Goal: Find contact information: Find contact information

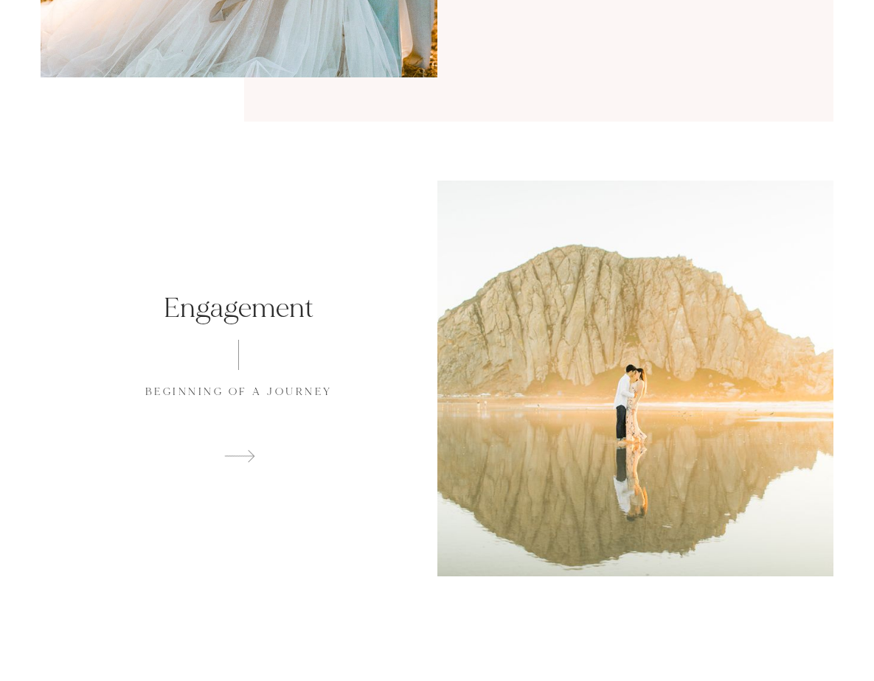
scroll to position [165, 0]
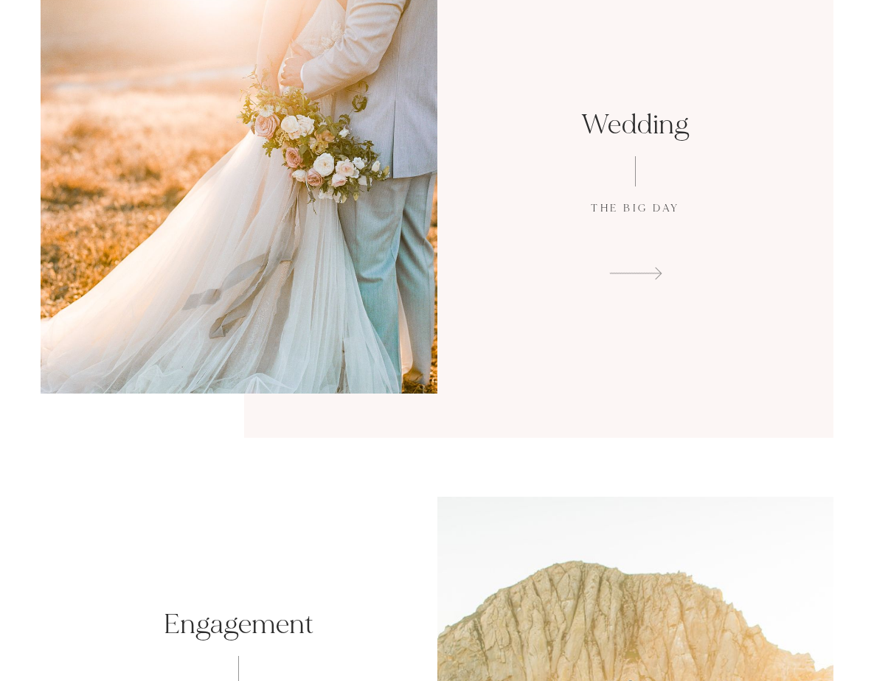
click at [534, 276] on span at bounding box center [635, 271] width 308 height 22
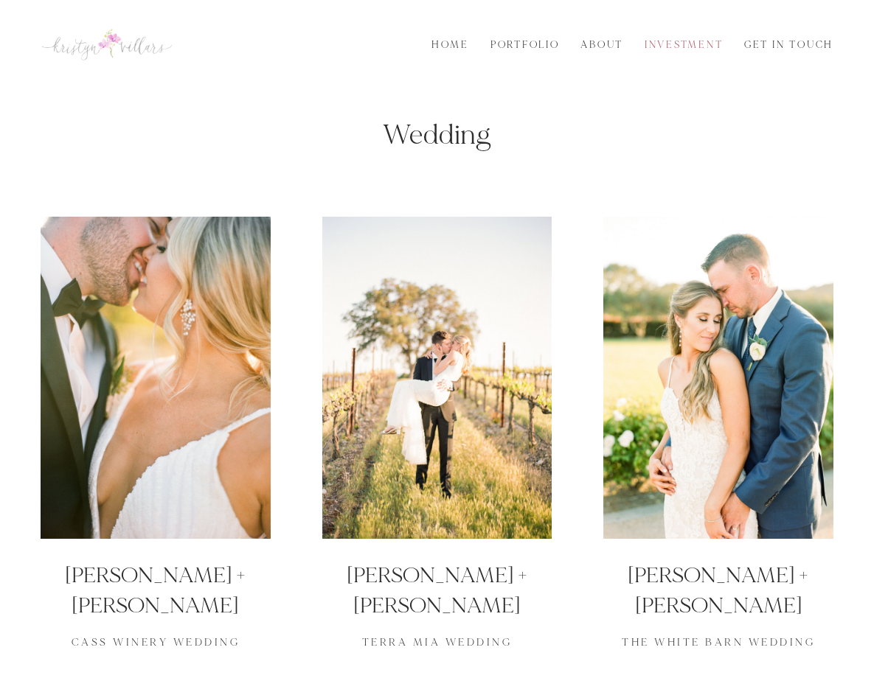
click at [649, 50] on link "Investment" at bounding box center [684, 45] width 92 height 16
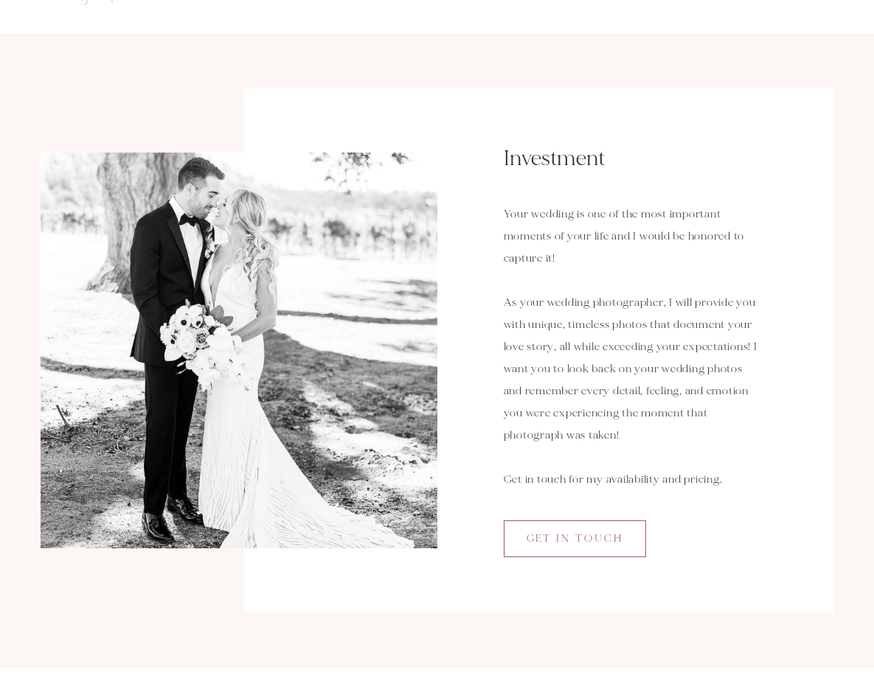
scroll to position [90, 0]
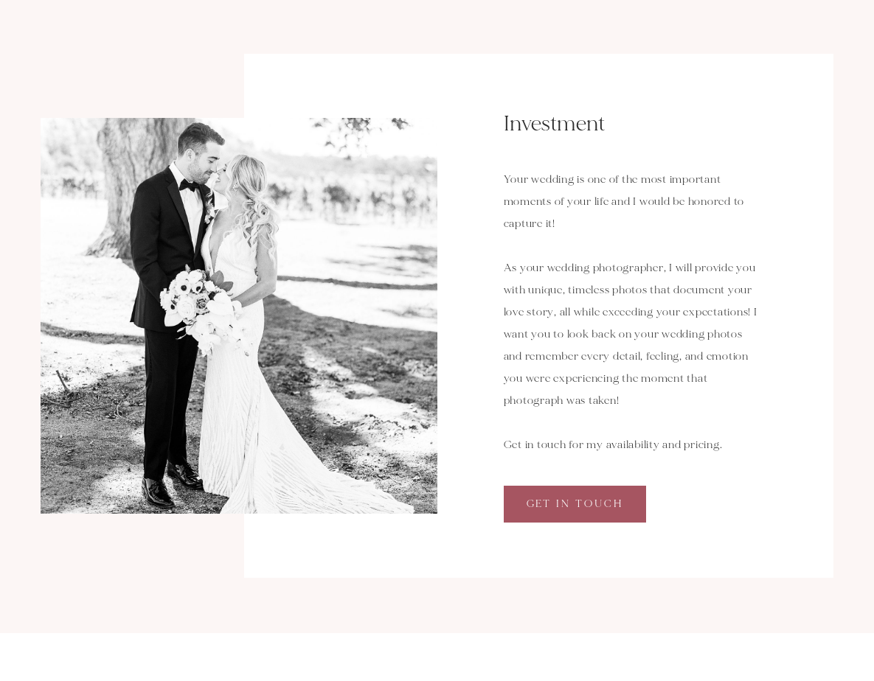
click at [573, 510] on span "Get in Touch" at bounding box center [574, 504] width 97 height 13
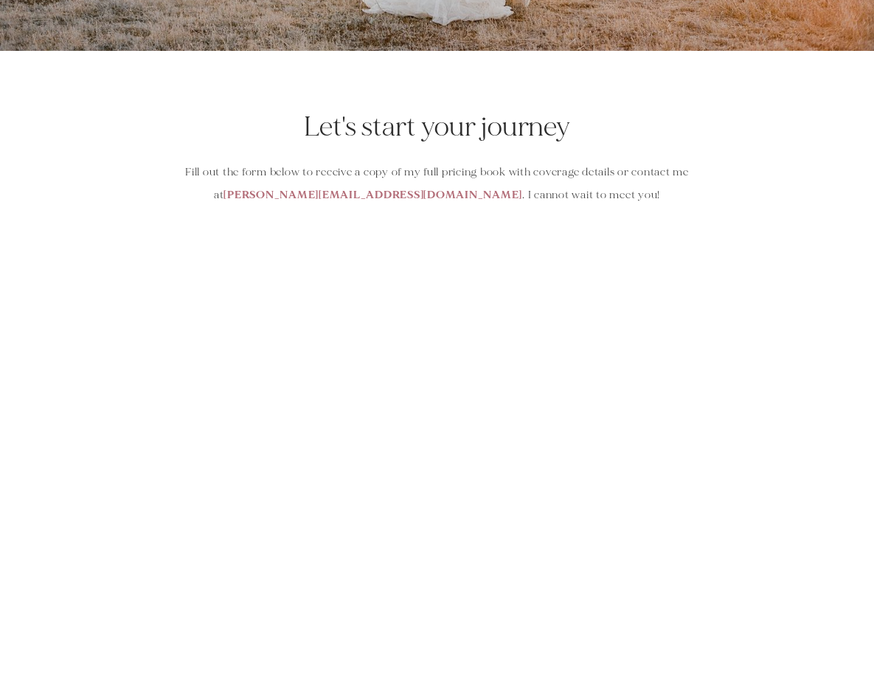
scroll to position [877, 0]
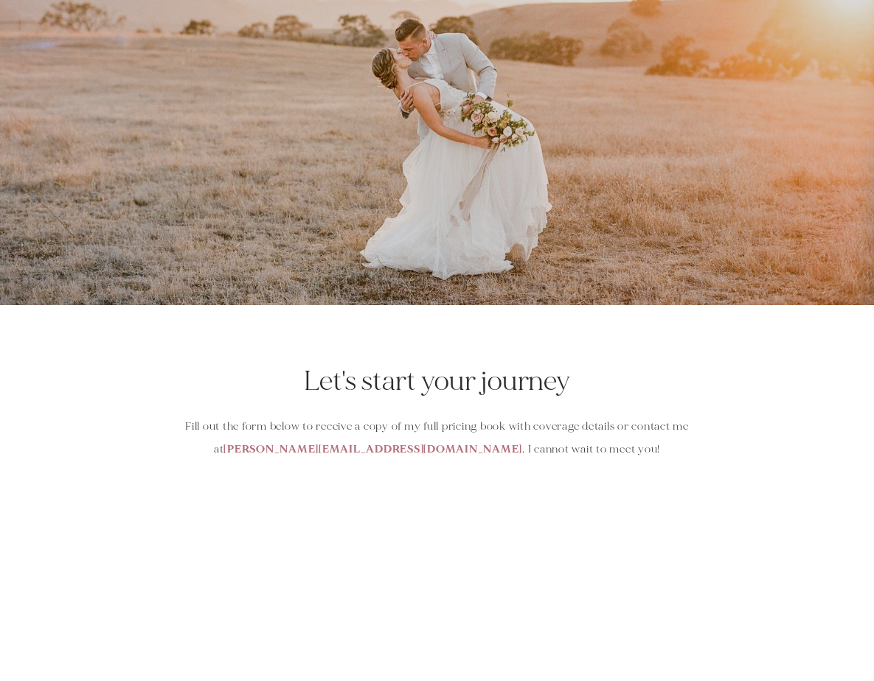
scroll to position [436, 0]
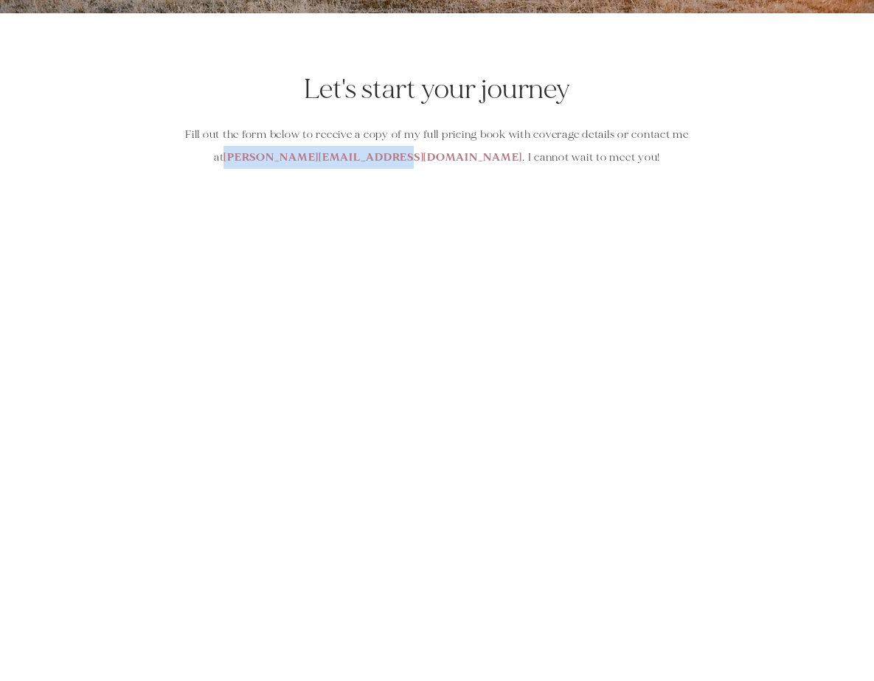
drag, startPoint x: 458, startPoint y: 159, endPoint x: 309, endPoint y: 159, distance: 148.9
click at [309, 159] on p "Fill out the form below to receive a copy of my full pricing book with coverage…" at bounding box center [436, 146] width 521 height 45
copy strong "kristyn@kristynvillars.com"
